Goal: Task Accomplishment & Management: Complete application form

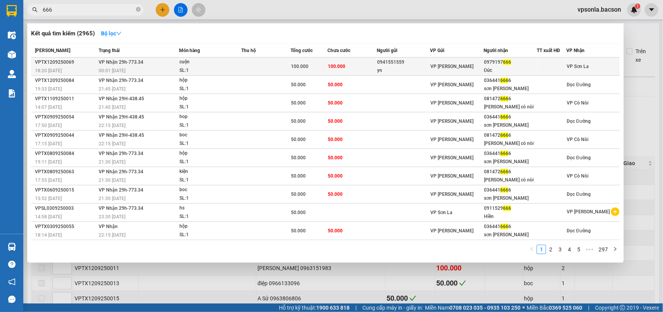
type input "666"
click at [501, 69] on div "Đức" at bounding box center [510, 70] width 52 height 8
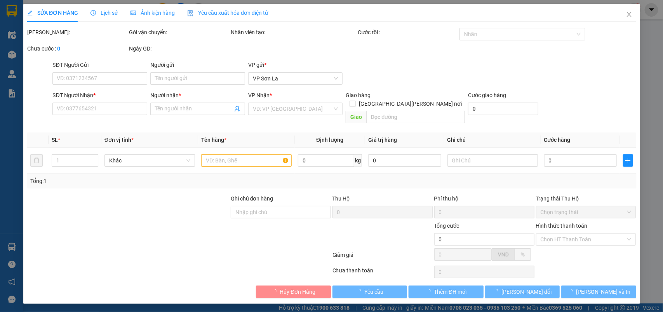
type input "0941551559"
type input "yn"
type input "0979197666"
type input "Đức"
type input "100.000"
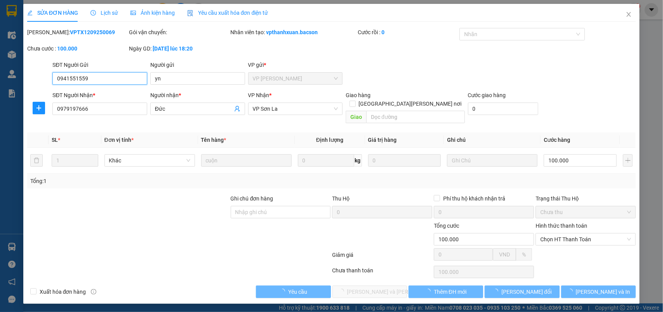
click at [558, 233] on span "Chọn HT Thanh Toán" at bounding box center [585, 239] width 91 height 12
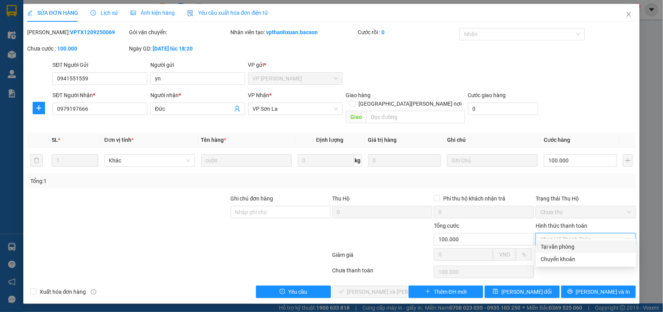
click at [558, 247] on div "Tại văn phòng" at bounding box center [586, 246] width 91 height 9
type input "0"
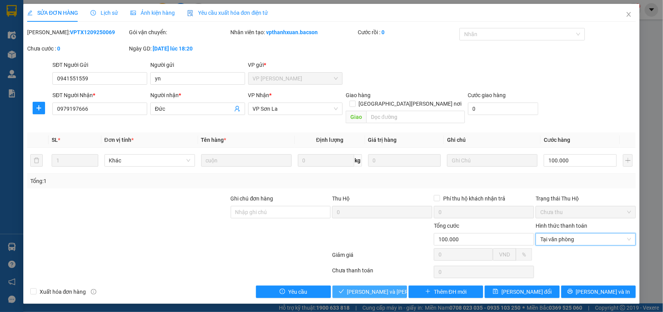
click at [358, 289] on button "[PERSON_NAME] và [PERSON_NAME] hàng" at bounding box center [369, 291] width 75 height 12
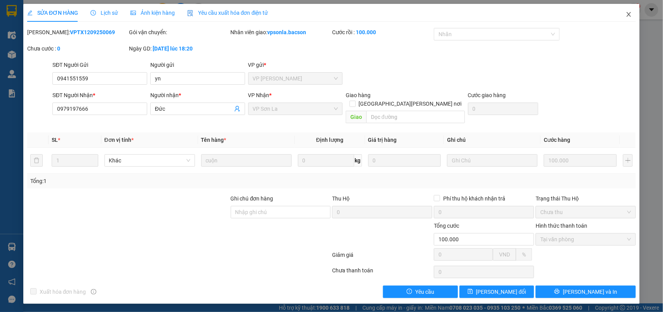
click at [626, 14] on icon "close" at bounding box center [629, 14] width 6 height 6
click at [626, 14] on span "vpsonla.bacson" at bounding box center [599, 10] width 56 height 10
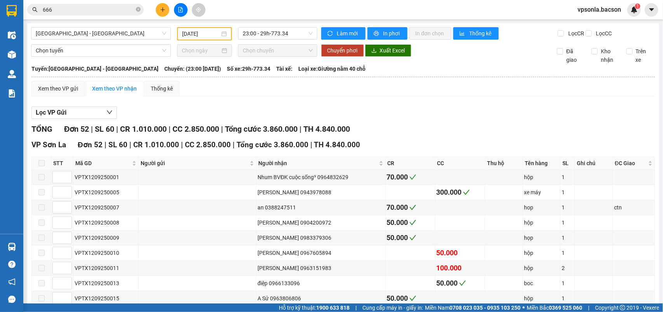
click at [626, 14] on span "vpsonla.bacson" at bounding box center [599, 10] width 56 height 10
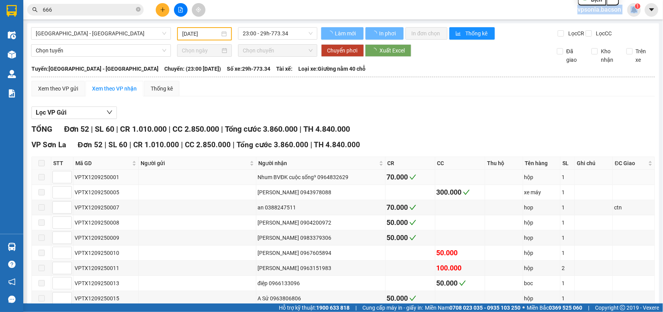
scroll to position [49, 0]
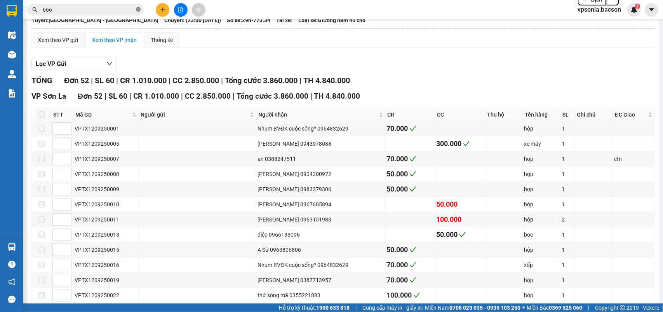
click at [140, 8] on icon "close-circle" at bounding box center [138, 9] width 5 height 5
click at [78, 8] on input "text" at bounding box center [89, 9] width 92 height 9
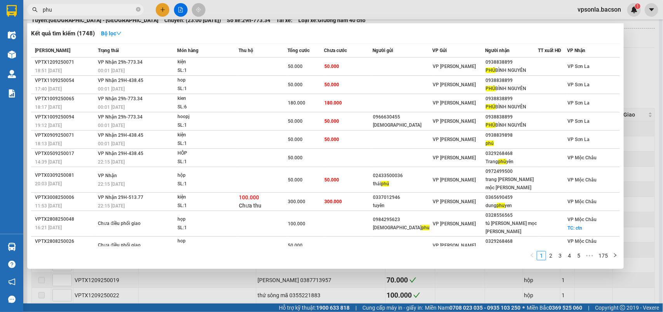
click at [104, 12] on input "phu" at bounding box center [89, 9] width 92 height 9
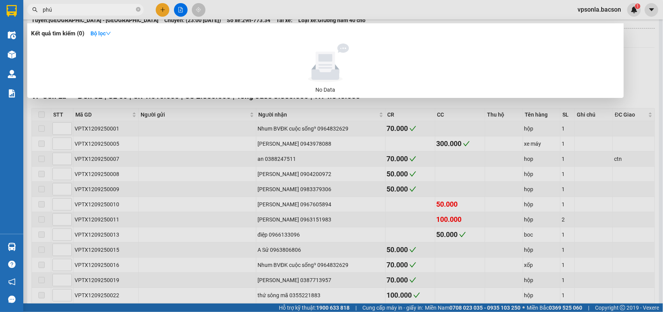
type input "phú"
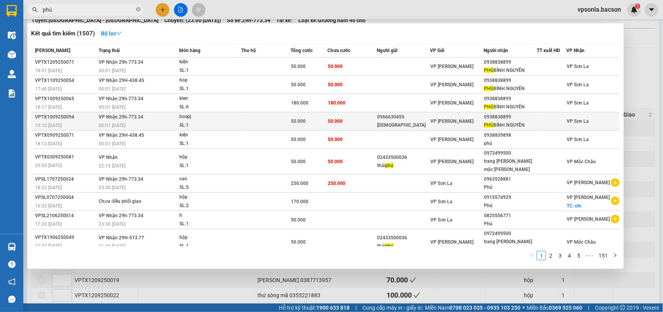
click at [484, 117] on div "0938838899" at bounding box center [510, 117] width 52 height 8
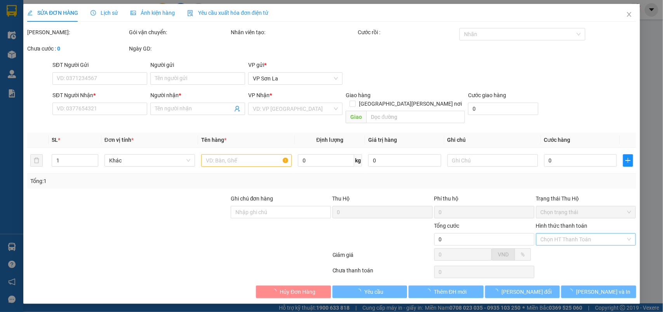
type input "0966630455"
type input "[DEMOGRAPHIC_DATA]"
type input "0938838899"
type input "PHÚ [PERSON_NAME]"
type input "50.000"
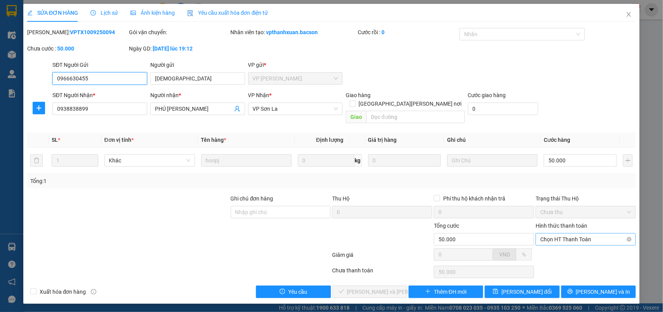
click at [545, 233] on span "Chọn HT Thanh Toán" at bounding box center [585, 239] width 91 height 12
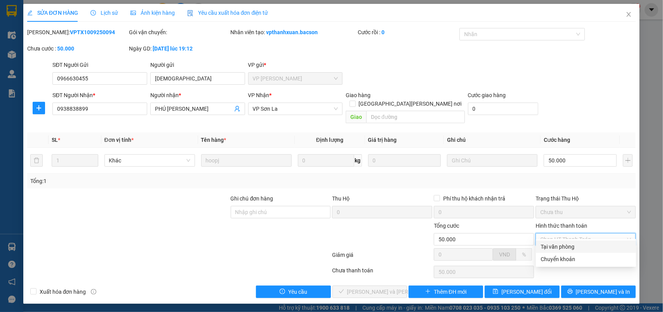
click at [546, 244] on div "Tại văn phòng" at bounding box center [586, 246] width 91 height 9
type input "0"
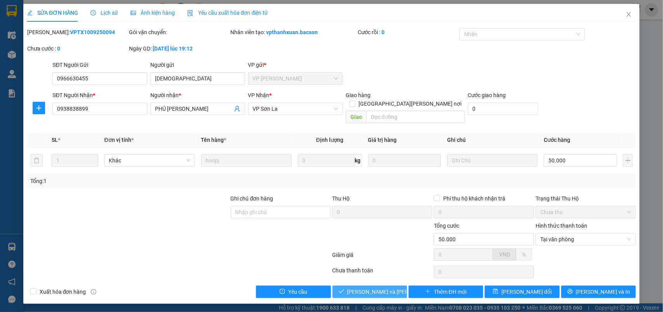
click at [389, 287] on span "[PERSON_NAME] và [PERSON_NAME] hàng" at bounding box center [399, 291] width 105 height 9
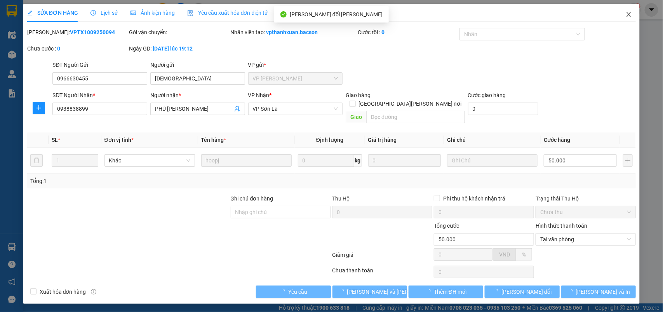
click at [624, 15] on span "Close" at bounding box center [629, 15] width 22 height 22
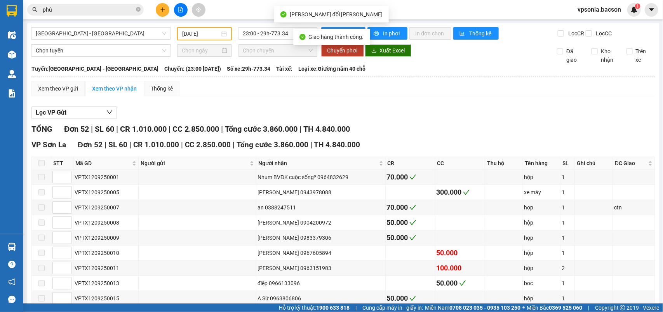
click at [54, 8] on input "phú" at bounding box center [89, 9] width 92 height 9
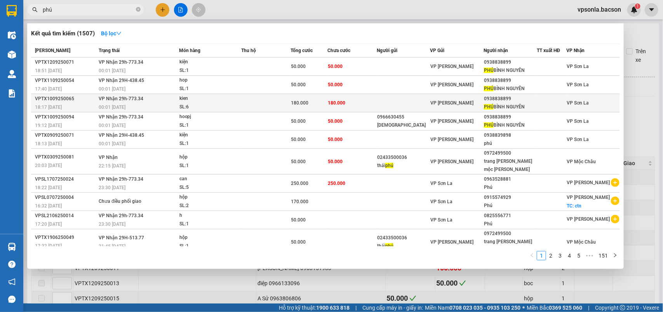
click at [476, 103] on div "VP [PERSON_NAME]" at bounding box center [457, 103] width 52 height 9
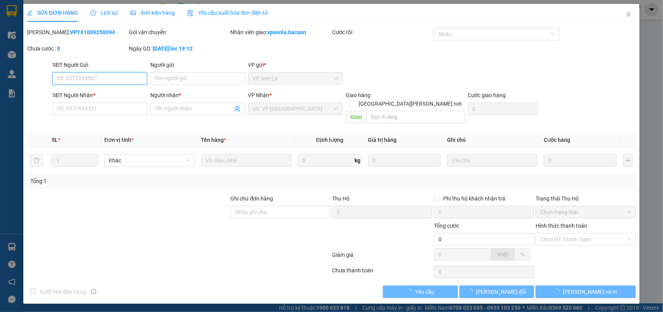
type input "0938838899"
type input "PHÚ [PERSON_NAME]"
type input "180.000"
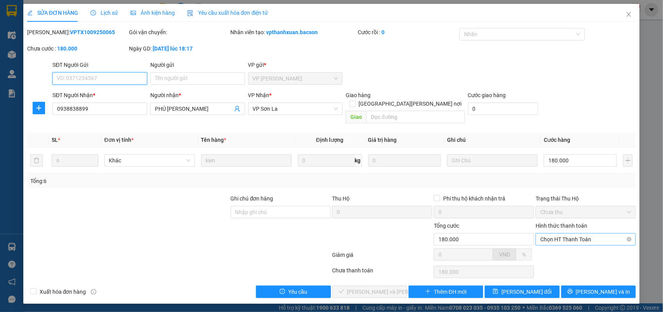
click at [546, 233] on span "Chọn HT Thanh Toán" at bounding box center [585, 239] width 91 height 12
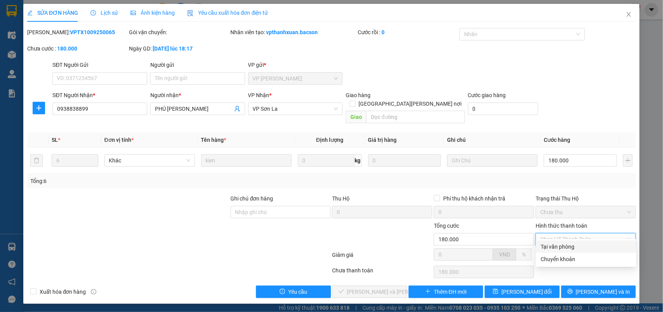
click at [546, 245] on div "Tại văn phòng" at bounding box center [586, 246] width 91 height 9
type input "0"
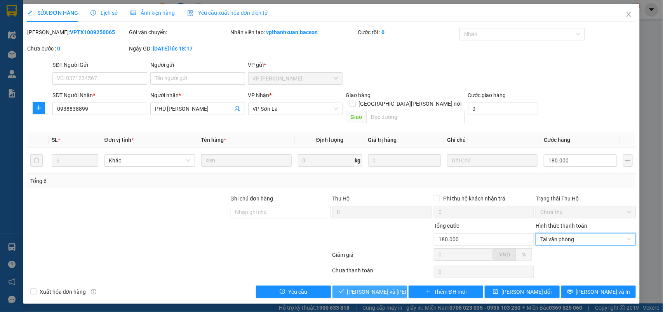
click at [358, 287] on span "[PERSON_NAME] và [PERSON_NAME] hàng" at bounding box center [399, 291] width 105 height 9
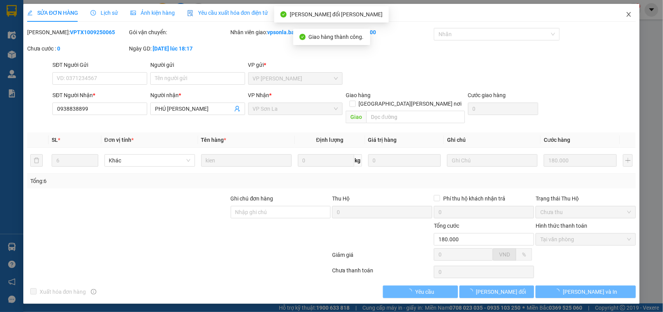
click at [632, 14] on icon "close" at bounding box center [629, 14] width 6 height 6
click at [629, 14] on div "1" at bounding box center [634, 10] width 14 height 14
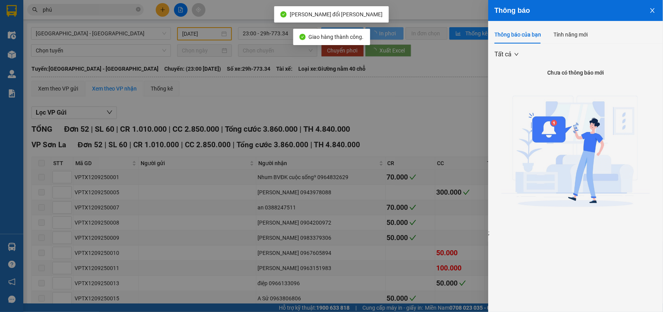
click at [72, 9] on div at bounding box center [331, 156] width 663 height 312
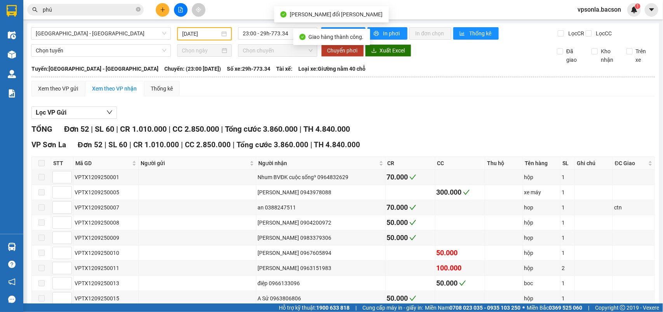
click at [72, 9] on input "phú" at bounding box center [89, 9] width 92 height 9
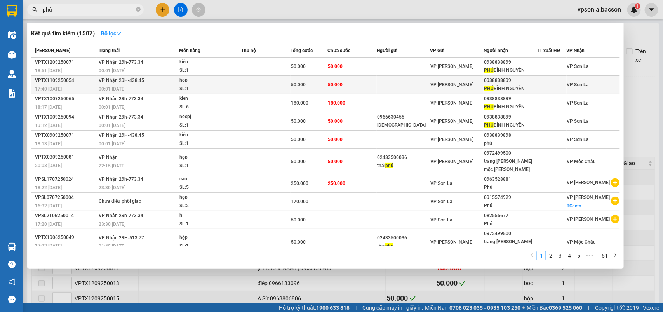
click at [465, 80] on td "VP [PERSON_NAME]" at bounding box center [456, 85] width 53 height 18
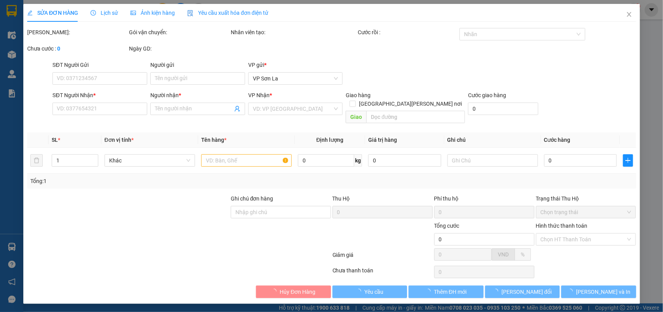
type input "0938838899"
type input "PHÚ [PERSON_NAME]"
type input "50.000"
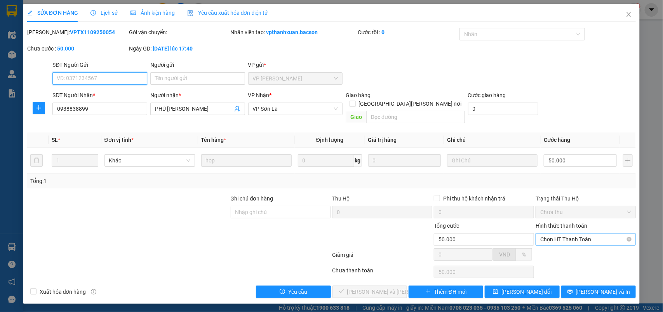
click at [553, 233] on span "Chọn HT Thanh Toán" at bounding box center [585, 239] width 91 height 12
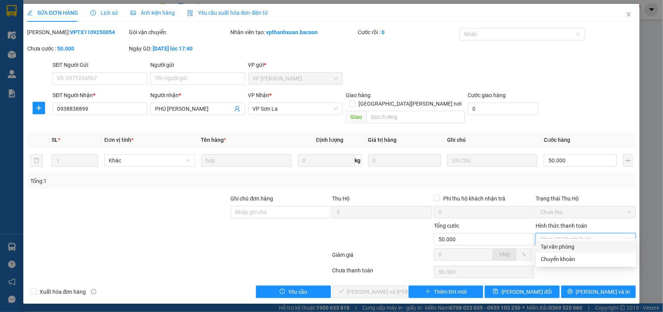
drag, startPoint x: 548, startPoint y: 243, endPoint x: 406, endPoint y: 264, distance: 144.0
click at [548, 244] on div "Tại văn phòng" at bounding box center [586, 246] width 91 height 9
type input "0"
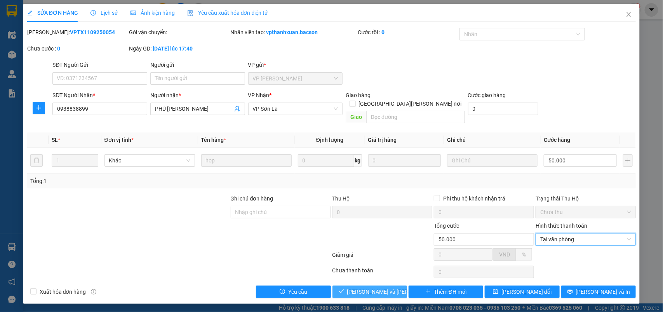
click at [364, 287] on span "[PERSON_NAME] và [PERSON_NAME] hàng" at bounding box center [399, 291] width 105 height 9
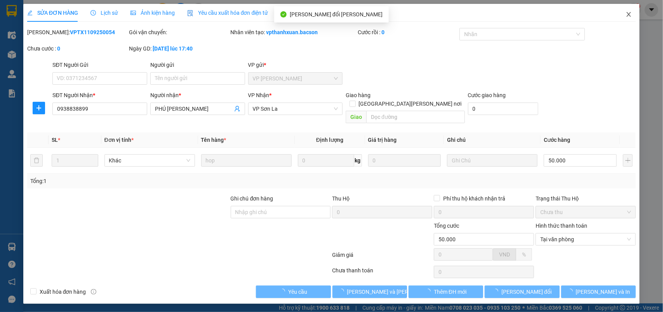
click at [629, 14] on icon "close" at bounding box center [629, 14] width 6 height 6
click at [630, 14] on div "1" at bounding box center [634, 10] width 14 height 14
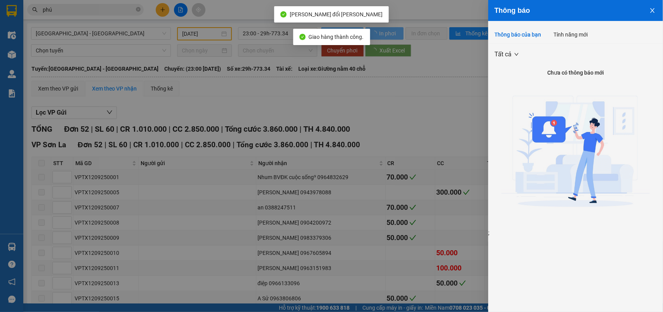
click at [60, 10] on div at bounding box center [331, 156] width 663 height 312
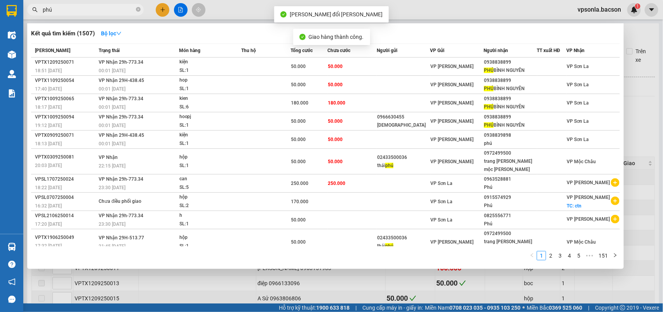
click at [63, 9] on input "phú" at bounding box center [89, 9] width 92 height 9
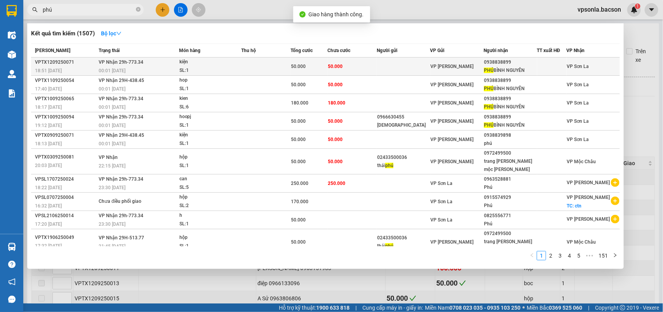
click at [478, 64] on div "VP [PERSON_NAME]" at bounding box center [457, 66] width 52 height 9
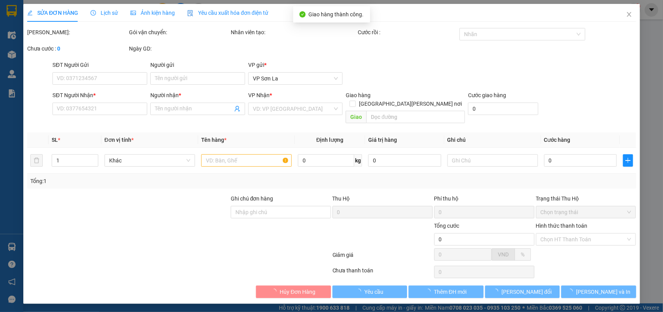
type input "0938838899"
type input "PHÚ [PERSON_NAME]"
type input "50.000"
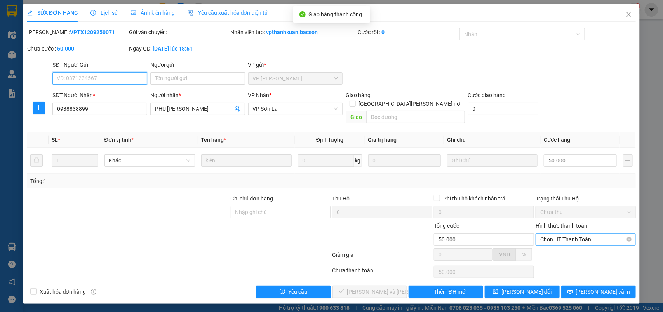
click at [544, 233] on span "Chọn HT Thanh Toán" at bounding box center [585, 239] width 91 height 12
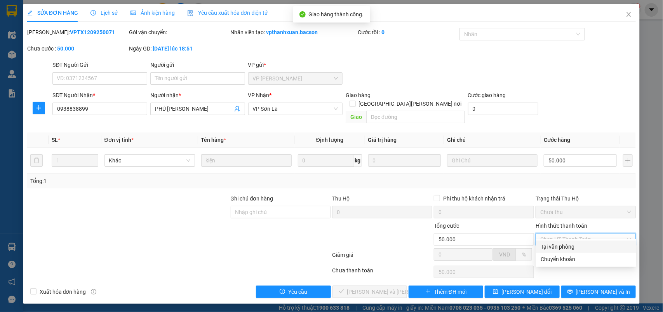
click at [547, 243] on div "Tại văn phòng" at bounding box center [586, 246] width 91 height 9
type input "0"
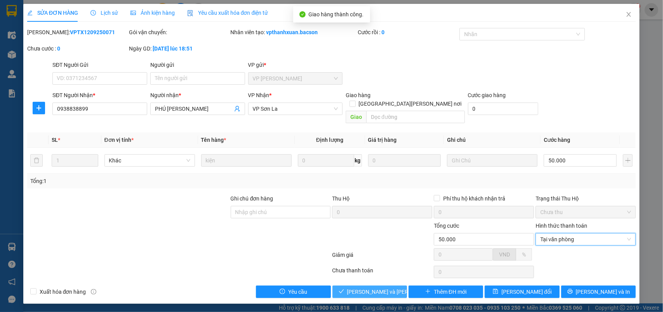
click at [386, 287] on span "[PERSON_NAME] và [PERSON_NAME] hàng" at bounding box center [399, 291] width 105 height 9
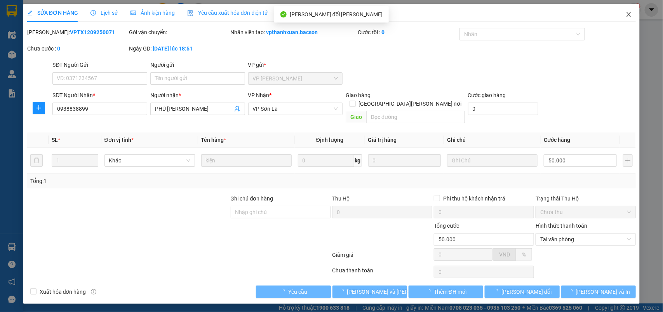
click at [629, 16] on icon "close" at bounding box center [629, 14] width 6 height 6
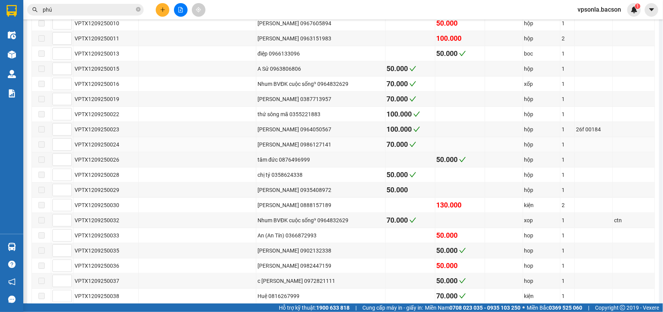
scroll to position [35, 0]
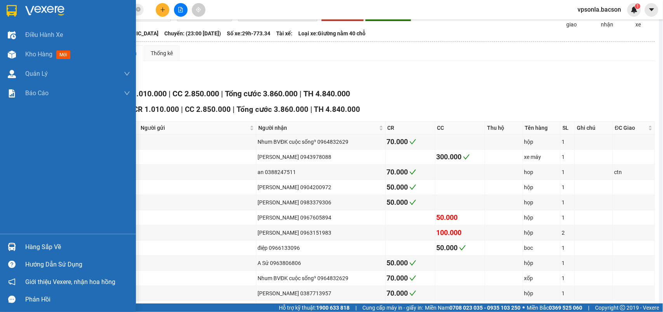
click at [16, 5] on img at bounding box center [12, 11] width 10 height 12
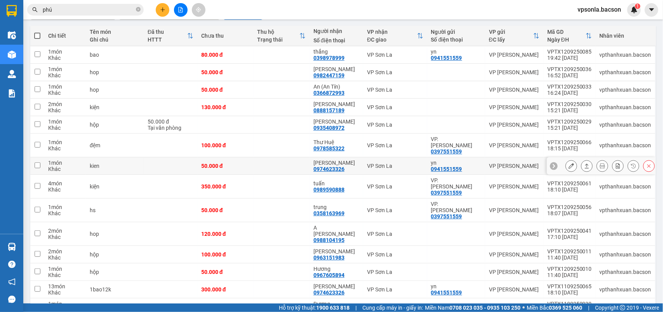
scroll to position [132, 0]
